Goal: Check status: Check status

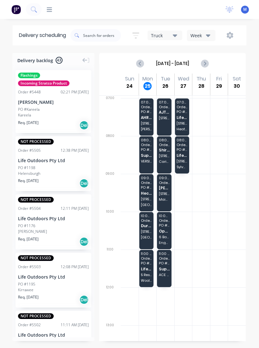
click at [149, 194] on span "Heck of a Deck" at bounding box center [146, 193] width 11 height 4
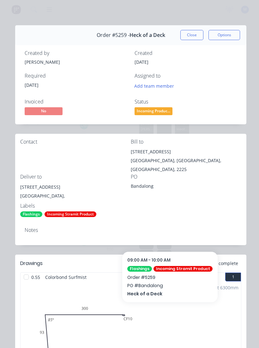
click at [192, 35] on button "Close" at bounding box center [191, 35] width 23 height 10
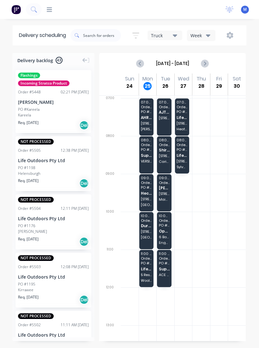
click at [149, 226] on span "Dura Group Pty Ltd" at bounding box center [146, 226] width 11 height 4
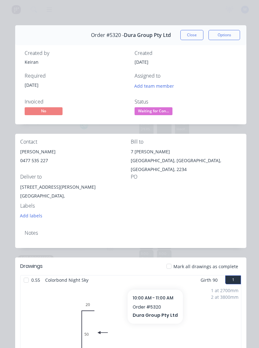
click at [194, 31] on button "Close" at bounding box center [191, 35] width 23 height 10
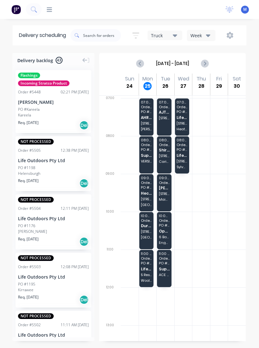
click at [147, 274] on span "5 Restormel St" at bounding box center [146, 275] width 11 height 4
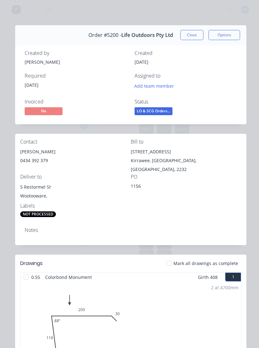
click at [197, 28] on div "Order #5200 - Life Outdoors Pty Ltd Close Options" at bounding box center [130, 35] width 231 height 20
click at [195, 33] on button "Close" at bounding box center [191, 35] width 23 height 10
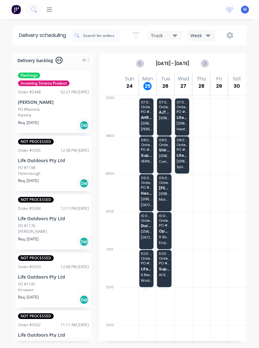
click at [149, 115] on span "AHRI Services" at bounding box center [146, 117] width 11 height 4
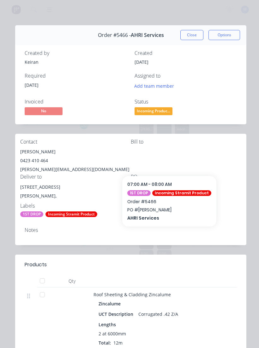
click at [193, 34] on button "Close" at bounding box center [191, 35] width 23 height 10
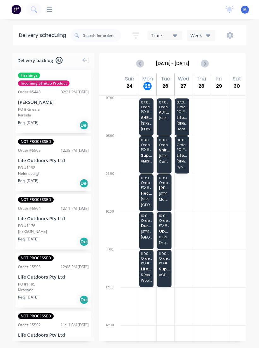
click at [146, 119] on span "AHRI Services" at bounding box center [146, 117] width 11 height 4
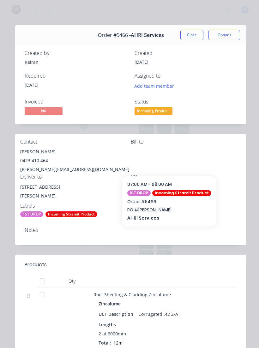
click at [186, 35] on button "Close" at bounding box center [191, 35] width 23 height 10
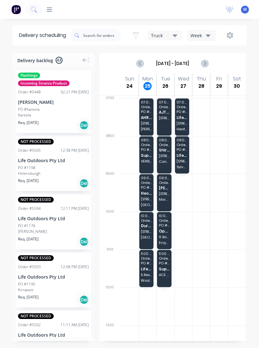
click at [149, 233] on span "[STREET_ADDRESS][PERSON_NAME]" at bounding box center [146, 232] width 11 height 4
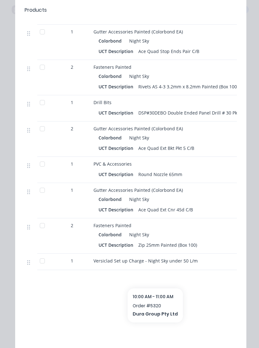
scroll to position [934, 0]
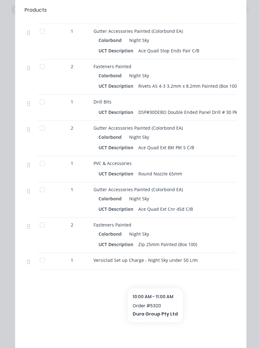
click at [38, 99] on div at bounding box center [42, 102] width 13 height 13
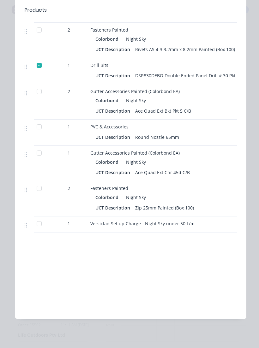
scroll to position [0, 3]
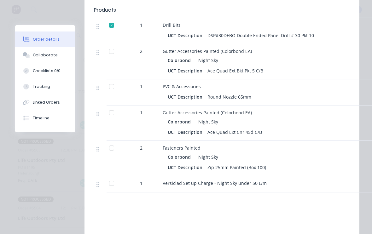
click at [258, 208] on div "Order details Collaborate Checklists 0/0 Tracking Linked Orders Timeline Order …" at bounding box center [186, 117] width 372 height 234
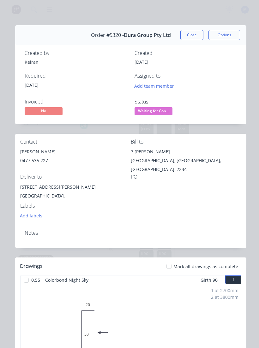
scroll to position [0, 0]
click at [191, 35] on button "Close" at bounding box center [191, 35] width 23 height 10
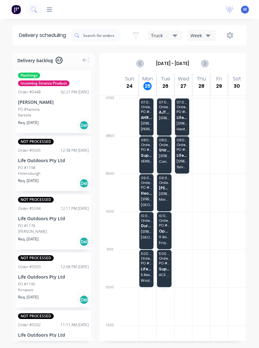
click at [149, 230] on span "[STREET_ADDRESS][PERSON_NAME]" at bounding box center [146, 232] width 11 height 4
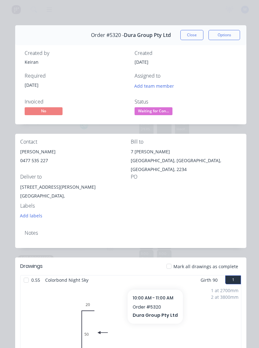
click at [192, 34] on button "Close" at bounding box center [191, 35] width 23 height 10
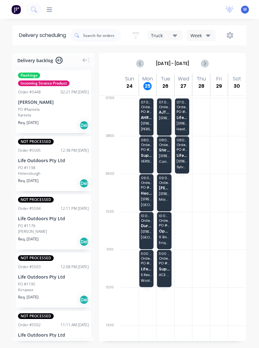
click at [143, 120] on div "07:00 - 08:00 Order # 5466 PO # [PERSON_NAME] AHRI Services [STREET_ADDRESS][PE…" at bounding box center [146, 116] width 15 height 37
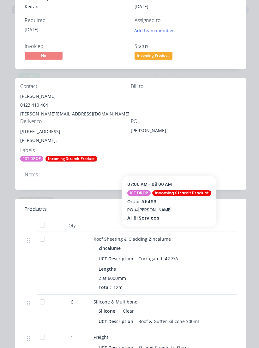
scroll to position [55, 0]
